Goal: Task Accomplishment & Management: Manage account settings

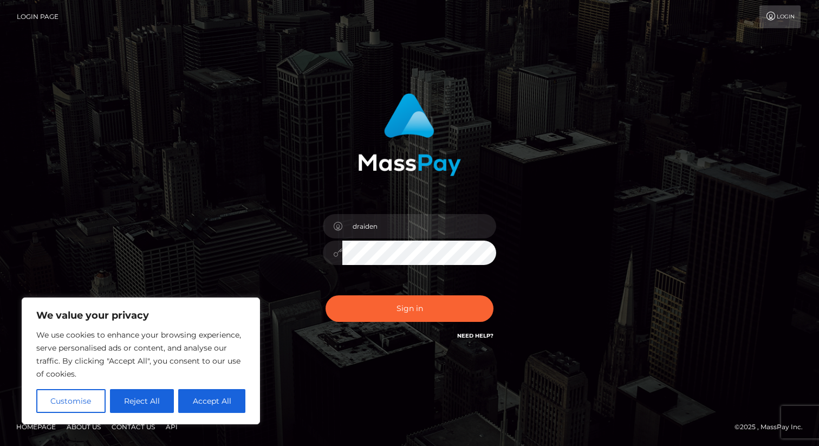
type input "draiden"
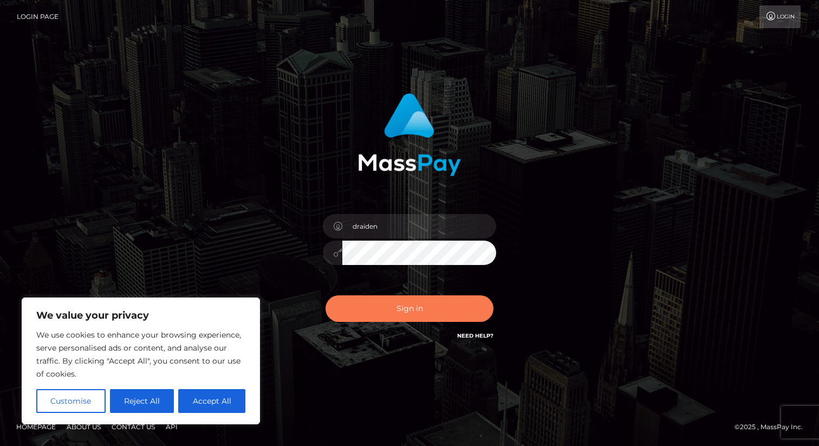
click at [378, 299] on button "Sign in" at bounding box center [409, 308] width 168 height 27
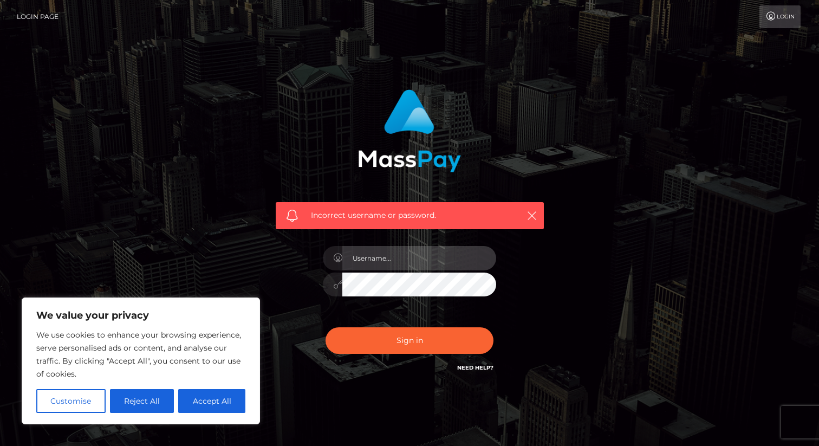
click at [414, 259] on input "text" at bounding box center [419, 258] width 154 height 24
type input "draiden"
click at [325, 327] on button "Sign in" at bounding box center [409, 340] width 168 height 27
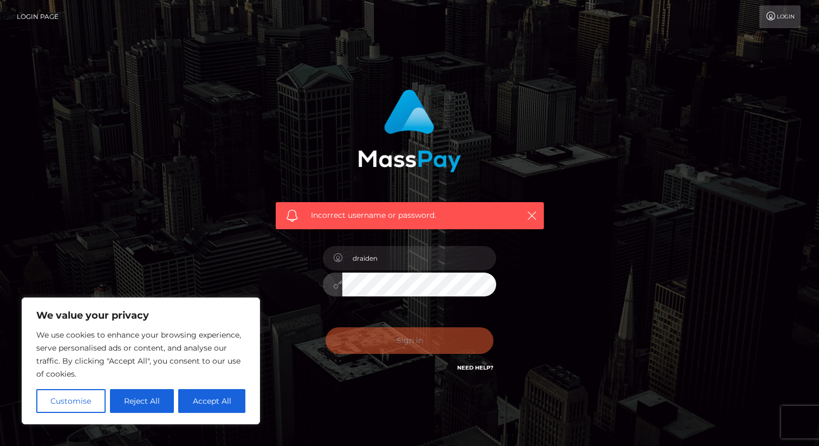
click at [387, 340] on div "Sign in Need Help?" at bounding box center [410, 345] width 190 height 48
click at [413, 253] on input "draiden" at bounding box center [419, 258] width 154 height 24
click at [360, 338] on div "Sign in Need Help?" at bounding box center [410, 345] width 190 height 48
click at [535, 214] on icon "button" at bounding box center [531, 215] width 11 height 11
click at [528, 217] on icon "button" at bounding box center [531, 215] width 11 height 11
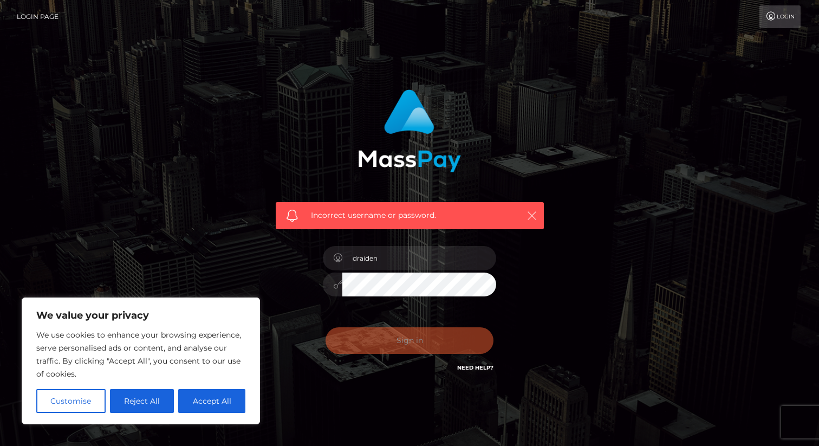
click at [528, 217] on icon "button" at bounding box center [531, 215] width 11 height 11
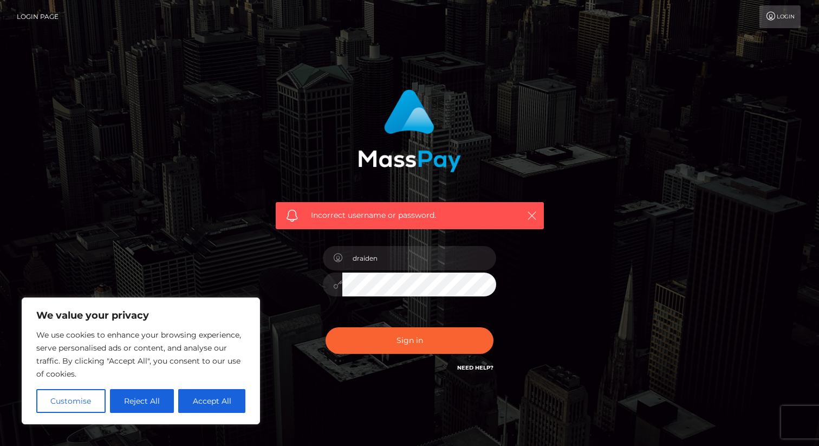
click at [531, 211] on icon "button" at bounding box center [531, 215] width 11 height 11
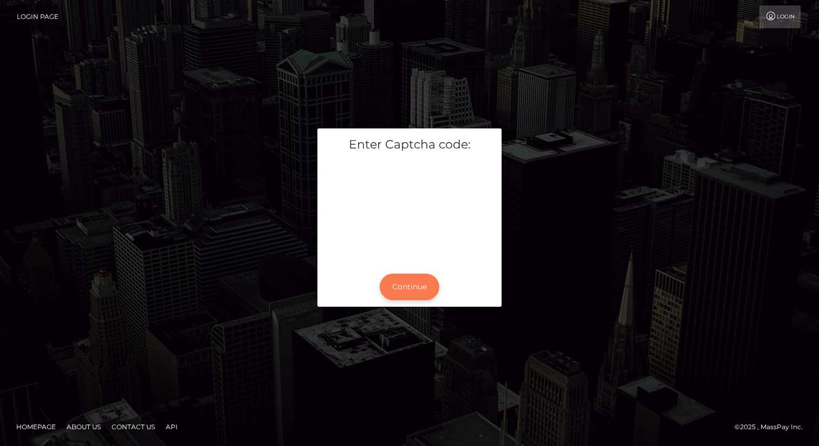
click at [402, 291] on button "Continue" at bounding box center [410, 286] width 60 height 27
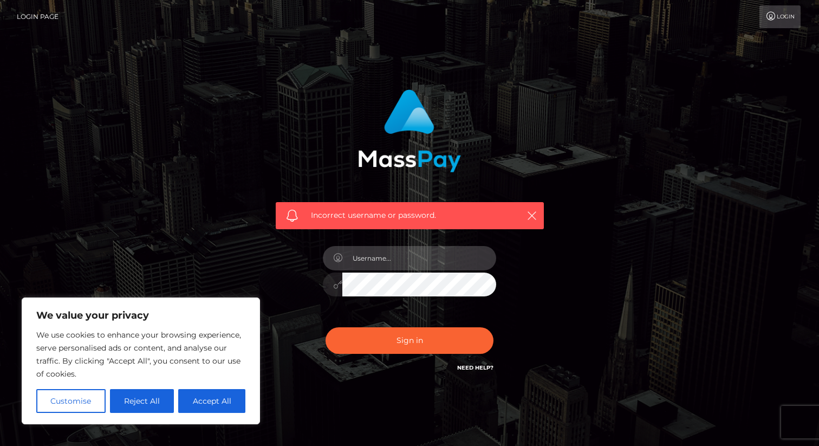
click at [420, 252] on input "text" at bounding box center [419, 258] width 154 height 24
